Goal: Find specific page/section: Find specific page/section

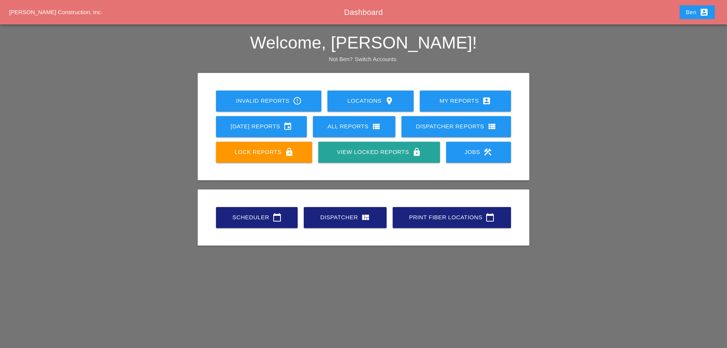
click at [245, 213] on div "Scheduler calendar_today" at bounding box center [256, 217] width 57 height 9
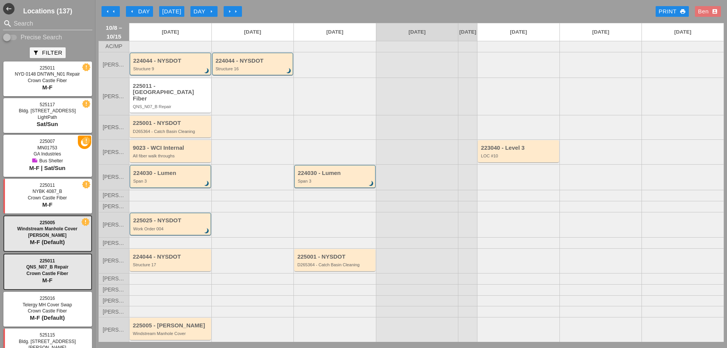
drag, startPoint x: 46, startPoint y: 17, endPoint x: 48, endPoint y: 24, distance: 7.9
click at [46, 17] on div "Locations (137) search Search Precise Search filter_alt Filter 225011 NYD 0148 …" at bounding box center [47, 174] width 95 height 348
click at [48, 24] on input "Search" at bounding box center [48, 24] width 68 height 12
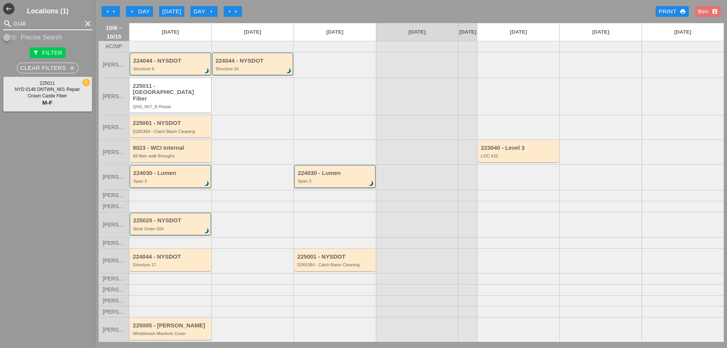
type input "0148"
